Goal: Find specific page/section: Find specific page/section

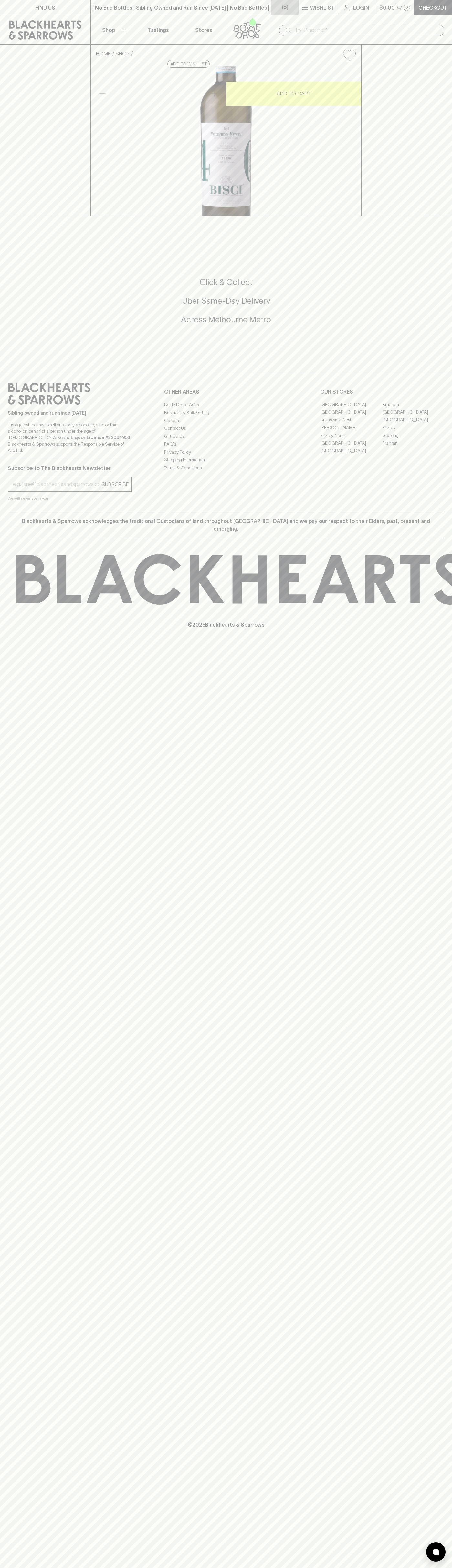
click at [278, 2] on link at bounding box center [284, 7] width 27 height 15
click at [441, 1325] on div "FIND US | No Bad Bottles | Sibling Owned and Run Since 2006 | No Bad Bottles | …" at bounding box center [226, 784] width 452 height 1568
click at [386, 1567] on html "FIND US | No Bad Bottles | Sibling Owned and Run Since 2006 | No Bad Bottles | …" at bounding box center [226, 784] width 452 height 1568
click at [19, 1150] on div "FIND US | No Bad Bottles | Sibling Owned and Run Since 2006 | No Bad Bottles | …" at bounding box center [226, 784] width 452 height 1568
